Goal: Transaction & Acquisition: Download file/media

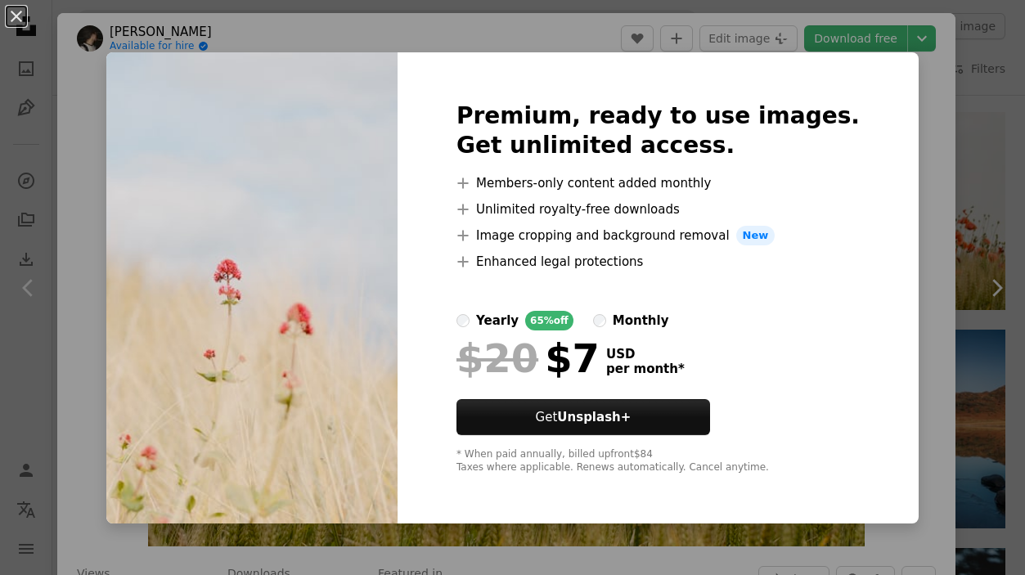
scroll to position [1988, 0]
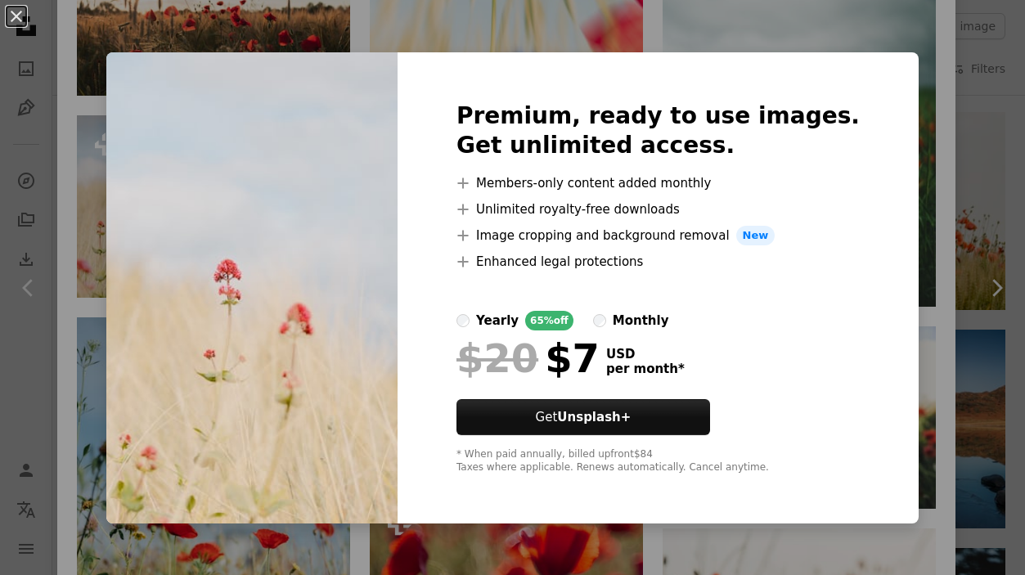
click at [919, 214] on div "An X shape Premium, ready to use images. Get unlimited access. A plus sign Memb…" at bounding box center [512, 287] width 1025 height 575
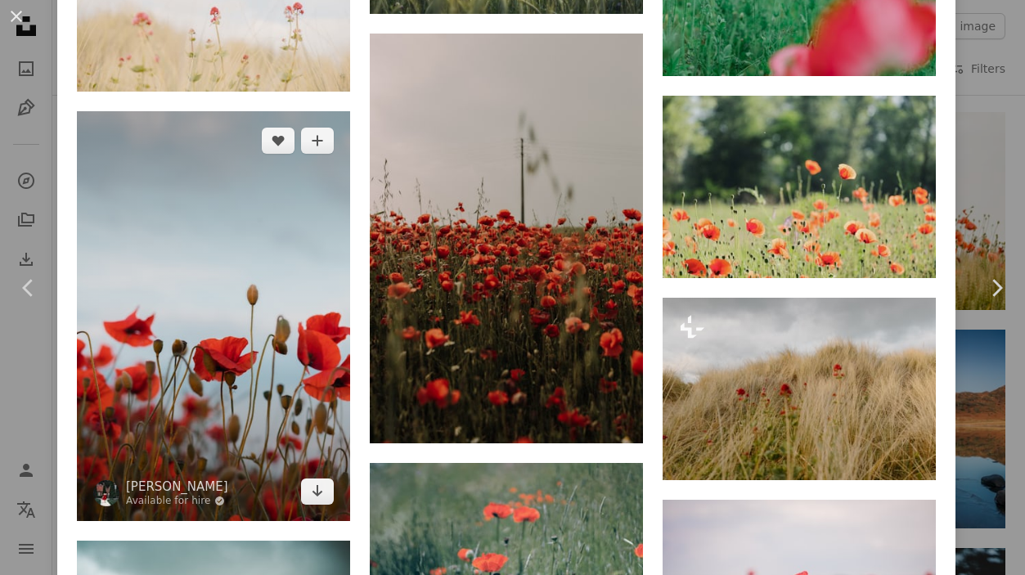
scroll to position [2814, 0]
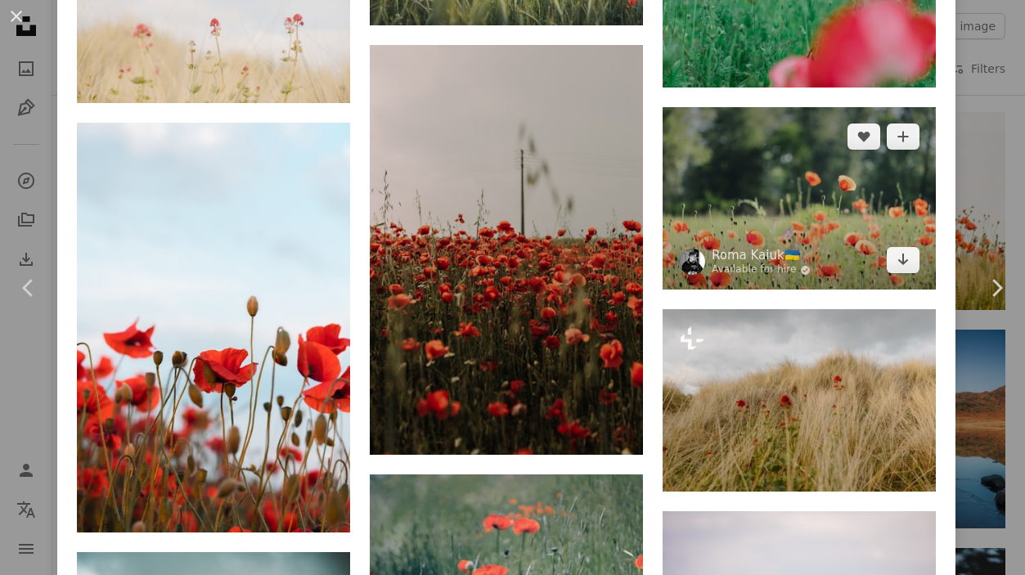
click at [803, 219] on img at bounding box center [799, 198] width 273 height 182
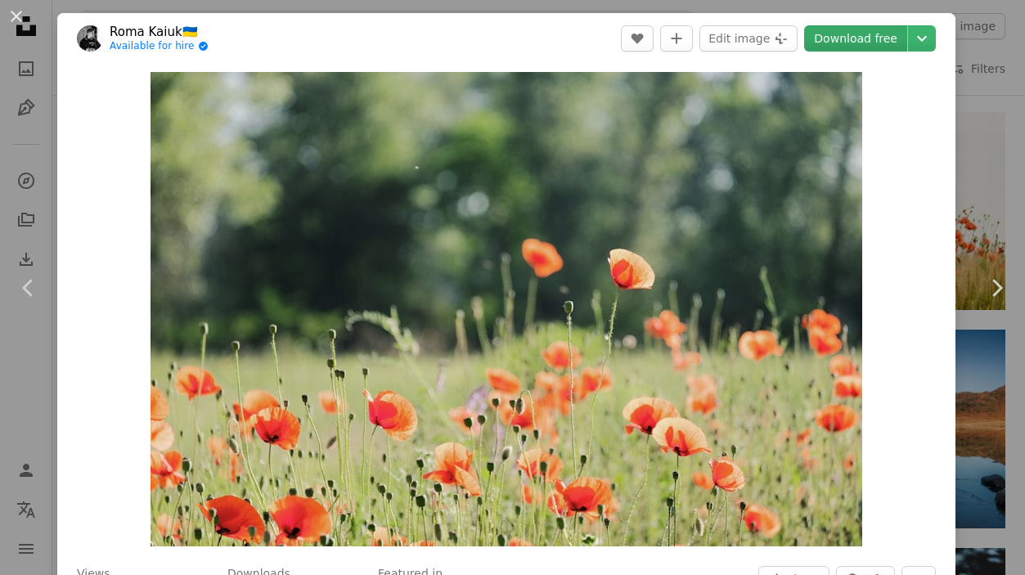
click at [860, 39] on link "Download free" at bounding box center [855, 38] width 103 height 26
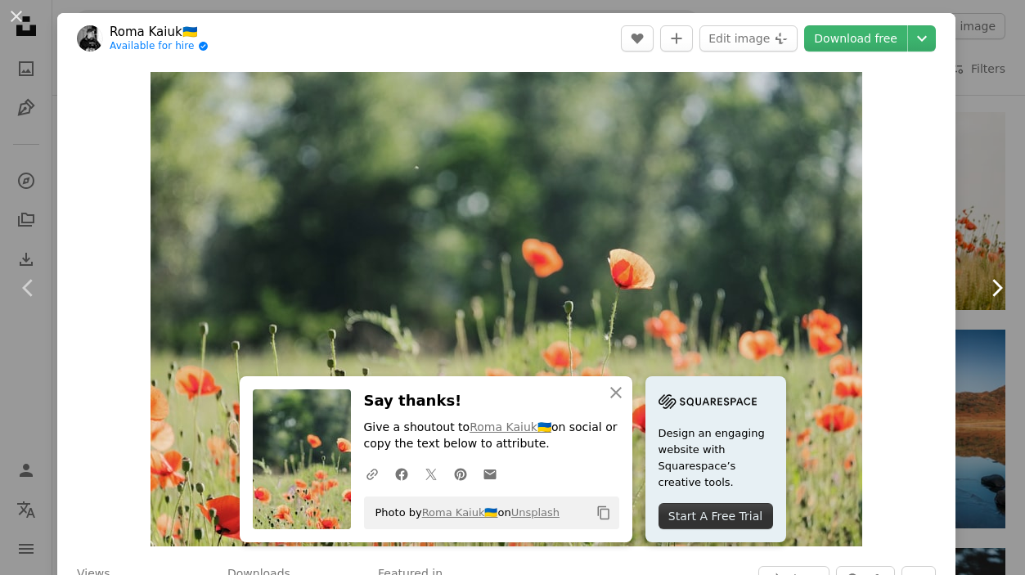
click at [993, 209] on link "Chevron right" at bounding box center [996, 287] width 57 height 157
